Goal: Check status: Check status

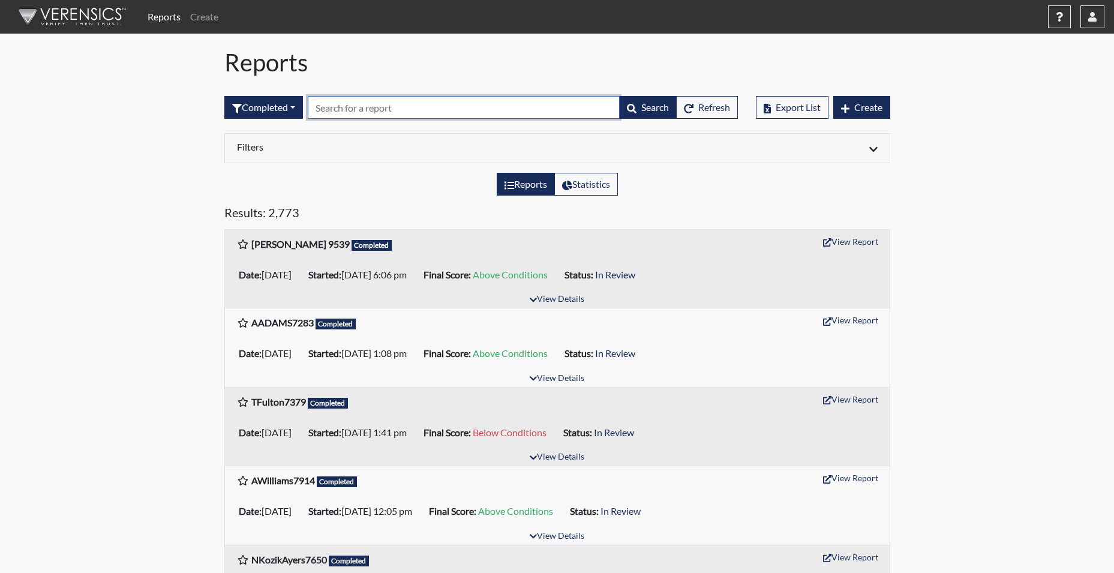
click at [338, 113] on input "text" at bounding box center [464, 107] width 312 height 23
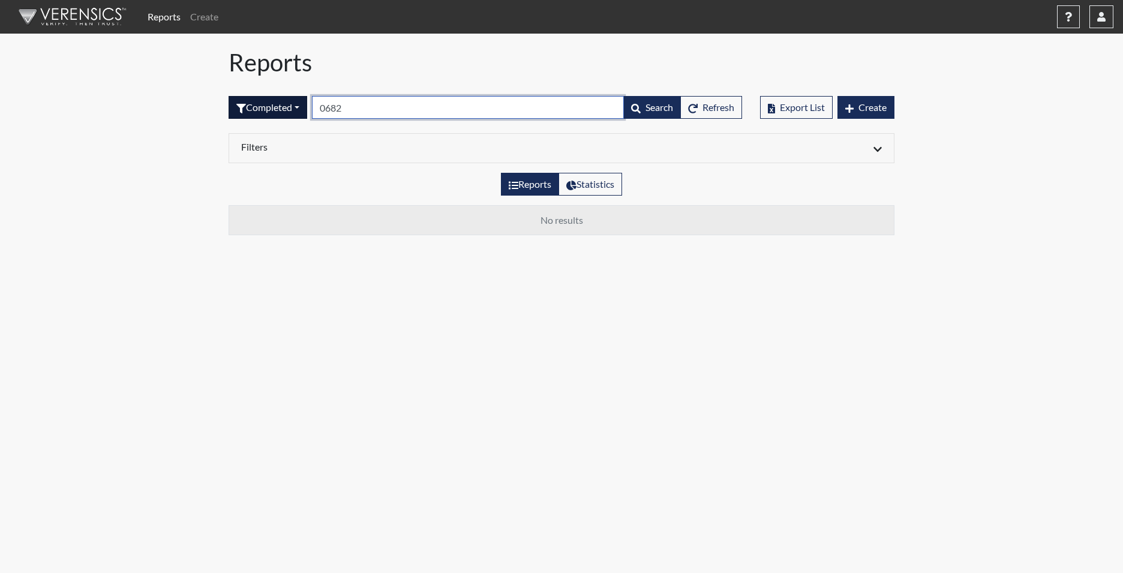
type input "0682"
click at [280, 111] on button "Completed" at bounding box center [268, 107] width 79 height 23
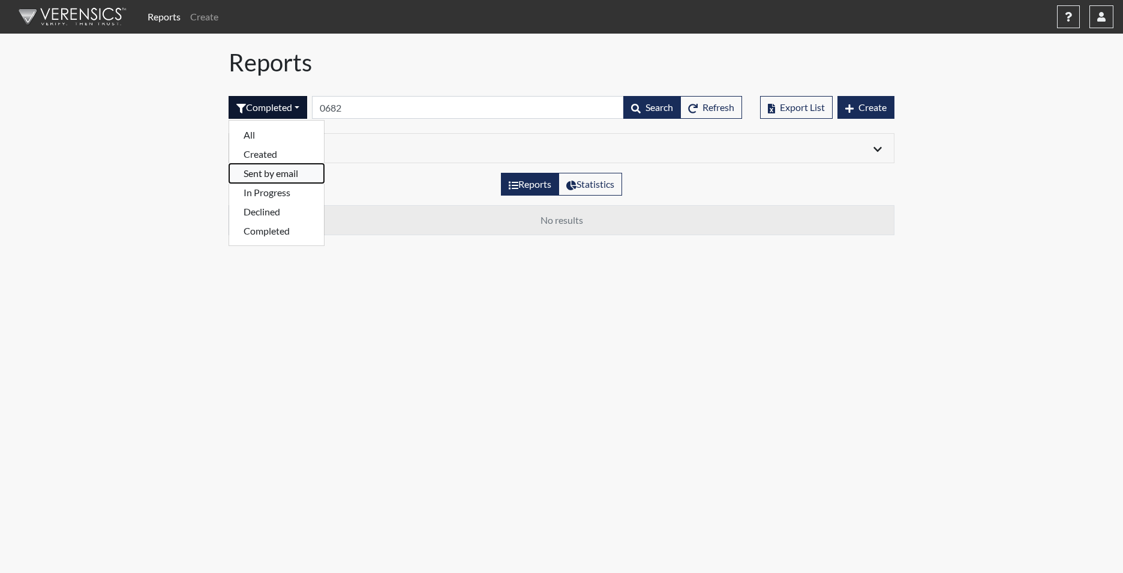
click at [282, 173] on button "Sent by email" at bounding box center [276, 173] width 95 height 19
click at [283, 107] on button "Sent by email" at bounding box center [272, 107] width 87 height 23
click at [275, 232] on button "Completed" at bounding box center [276, 230] width 95 height 19
click at [286, 100] on button "Completed" at bounding box center [268, 107] width 79 height 23
click at [278, 194] on button "In Progress" at bounding box center [276, 192] width 95 height 19
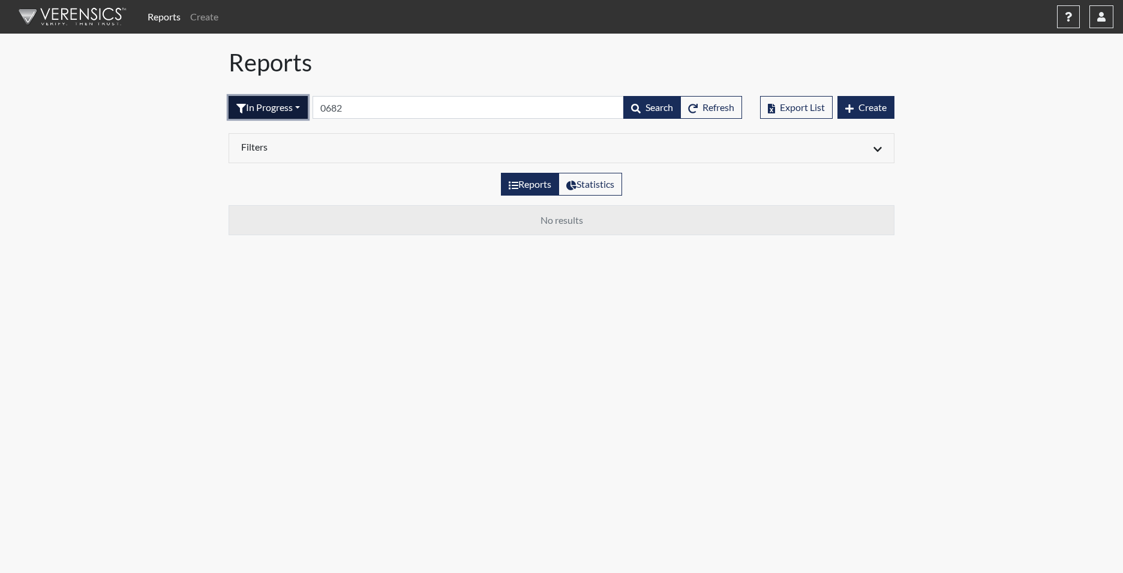
click at [275, 111] on button "In Progress" at bounding box center [268, 107] width 79 height 23
click at [267, 209] on button "Declined" at bounding box center [276, 211] width 95 height 19
click at [265, 106] on button "Declined" at bounding box center [263, 107] width 69 height 23
click at [269, 157] on button "Created" at bounding box center [276, 154] width 95 height 19
click at [267, 99] on button "Created" at bounding box center [262, 107] width 66 height 23
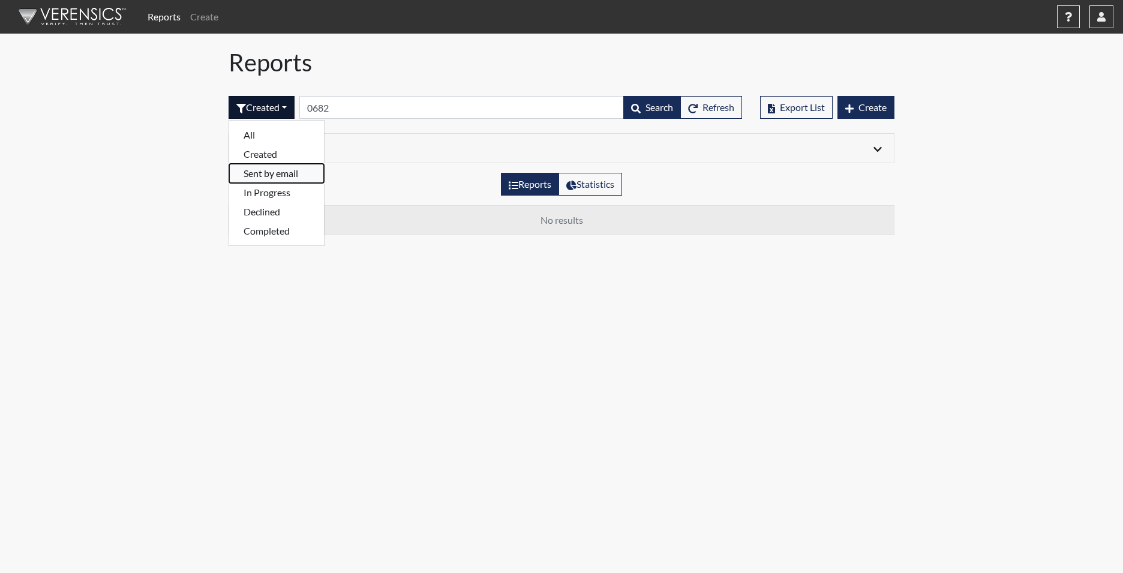
click at [270, 181] on button "Sent by email" at bounding box center [276, 173] width 95 height 19
click at [274, 109] on button "Sent by email" at bounding box center [272, 107] width 87 height 23
click at [271, 197] on button "In Progress" at bounding box center [276, 192] width 95 height 19
click at [257, 117] on button "In Progress" at bounding box center [268, 107] width 79 height 23
click at [257, 151] on button "Created" at bounding box center [276, 154] width 95 height 19
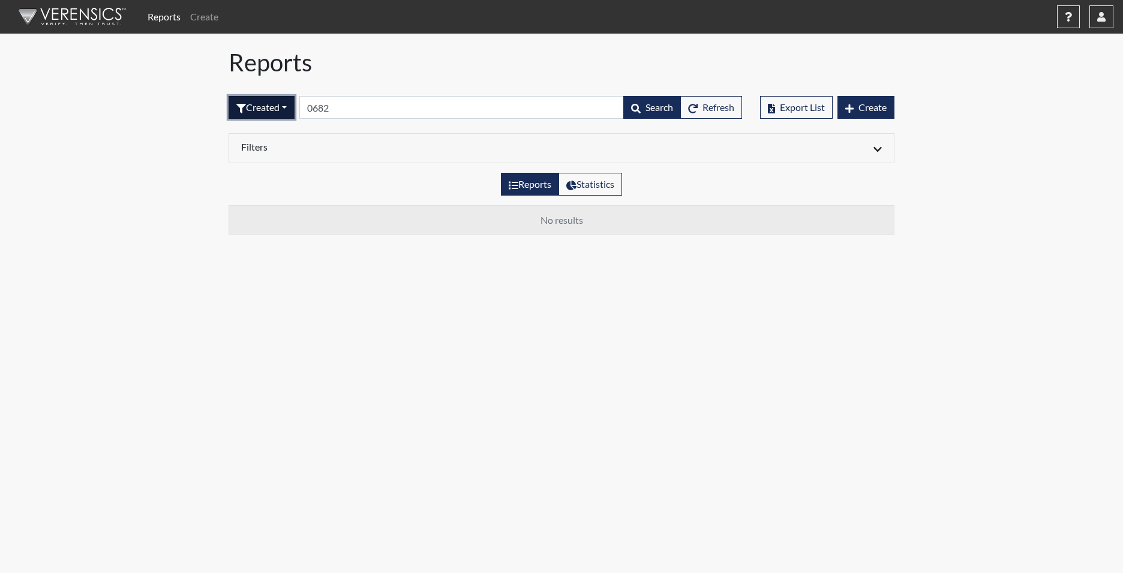
click at [295, 108] on button "Created" at bounding box center [262, 107] width 66 height 23
click at [286, 172] on button "Sent by email" at bounding box center [276, 173] width 95 height 19
click at [272, 121] on div "Sent by email All Created Sent by email In Progress Declined Completed 0682 Sea…" at bounding box center [486, 108] width 514 height 52
click at [272, 112] on button "Sent by email" at bounding box center [272, 107] width 87 height 23
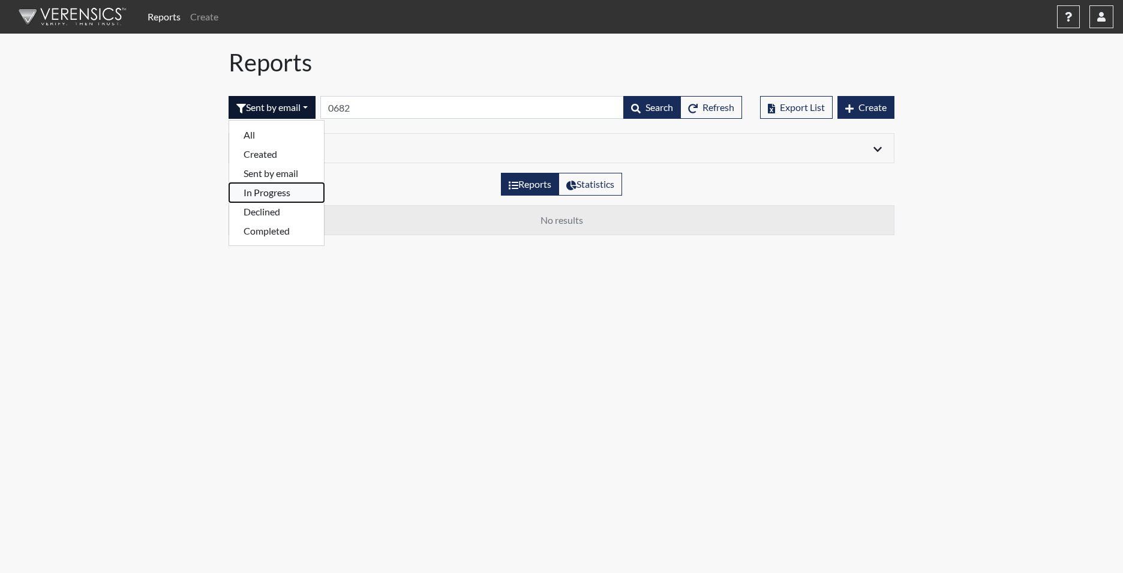
click at [270, 197] on button "In Progress" at bounding box center [276, 192] width 95 height 19
click at [278, 112] on button "In Progress" at bounding box center [268, 107] width 79 height 23
click at [275, 214] on button "Declined" at bounding box center [276, 211] width 95 height 19
click at [269, 115] on button "Declined" at bounding box center [263, 107] width 69 height 23
click at [278, 230] on button "Completed" at bounding box center [276, 230] width 95 height 19
